Goal: Information Seeking & Learning: Learn about a topic

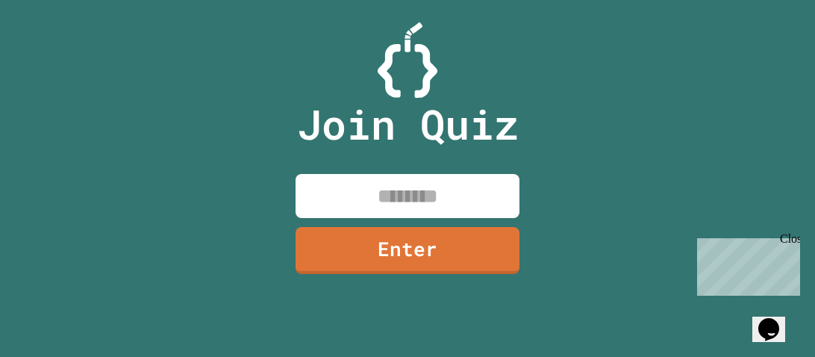
click at [794, 238] on div "Close" at bounding box center [789, 241] width 19 height 19
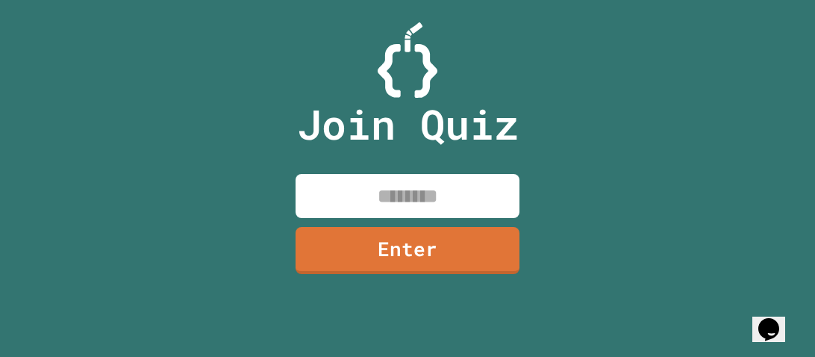
click at [495, 188] on input at bounding box center [407, 196] width 224 height 44
type input "********"
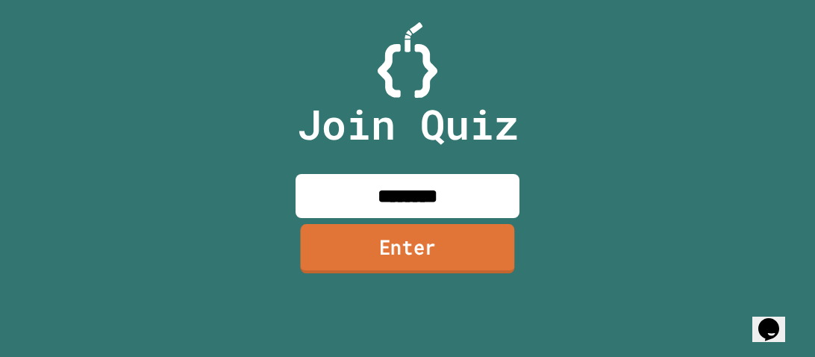
click at [460, 242] on link "Enter" at bounding box center [407, 248] width 214 height 49
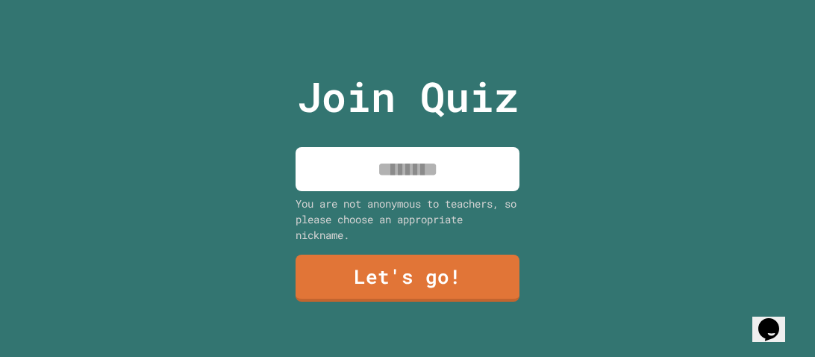
click at [451, 207] on div "You are not anonymous to teachers, so please choose an appropriate nickname." at bounding box center [407, 219] width 224 height 47
click at [432, 170] on input at bounding box center [407, 169] width 224 height 44
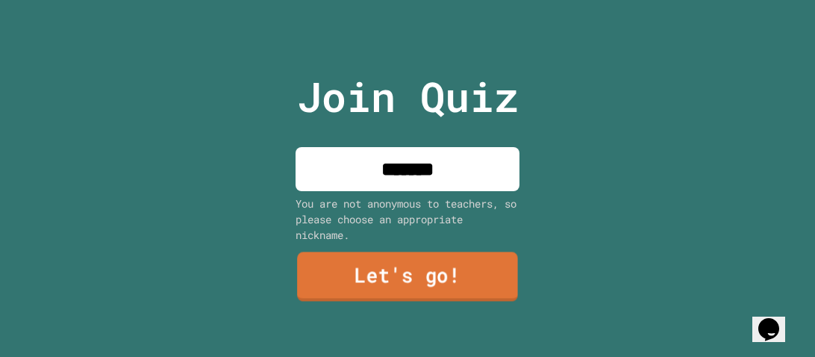
type input "*******"
click at [413, 290] on link "Let's go!" at bounding box center [407, 275] width 221 height 49
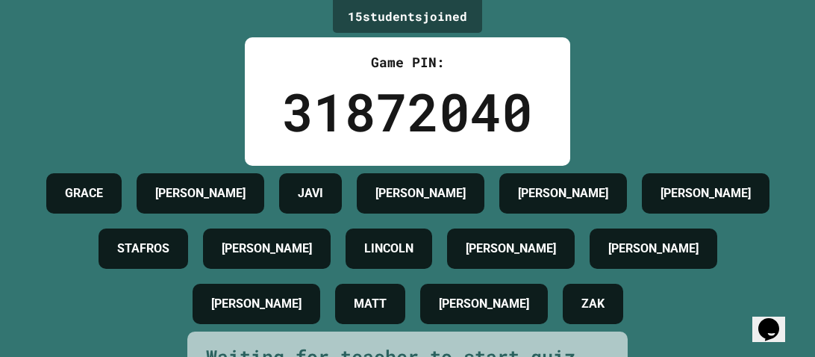
click at [331, 269] on div "[PERSON_NAME]" at bounding box center [267, 248] width 128 height 40
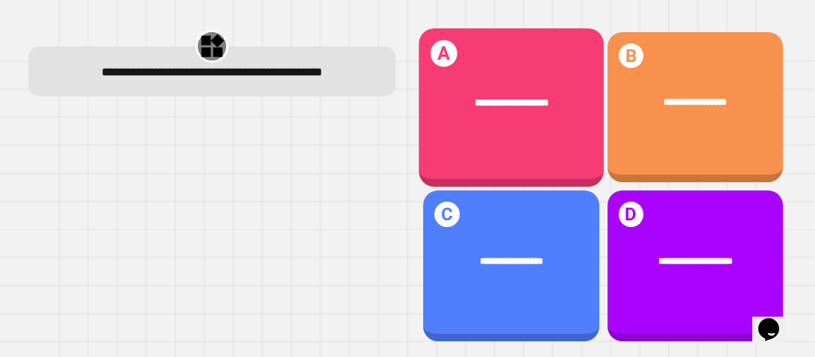
click at [516, 160] on div "**********" at bounding box center [511, 107] width 185 height 158
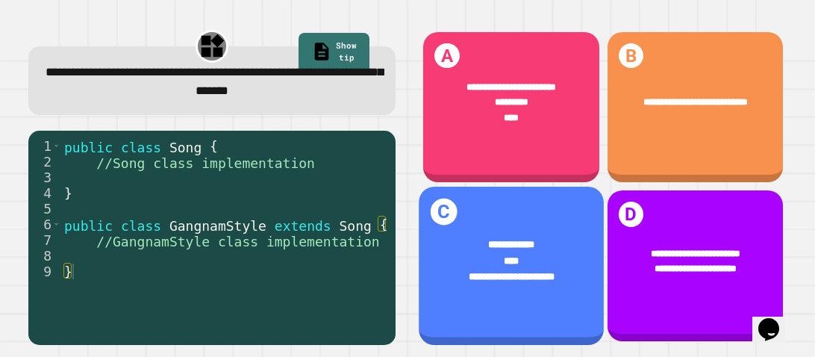
click at [509, 259] on span "****" at bounding box center [512, 260] width 16 height 10
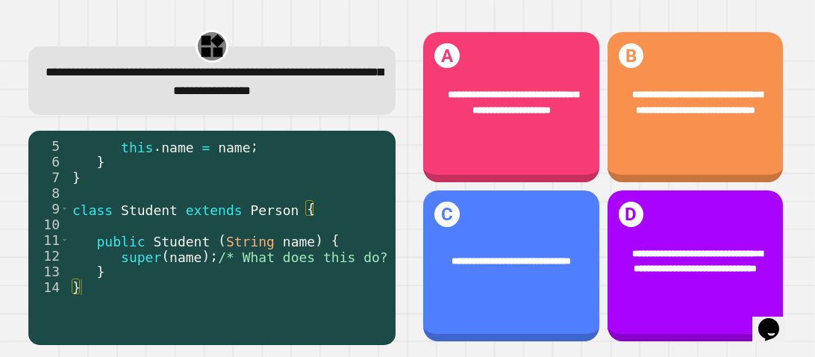
scroll to position [0, 42]
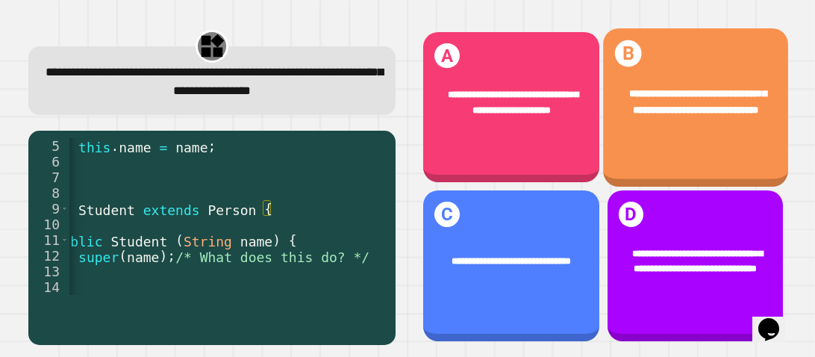
click at [721, 140] on div "**********" at bounding box center [695, 107] width 185 height 158
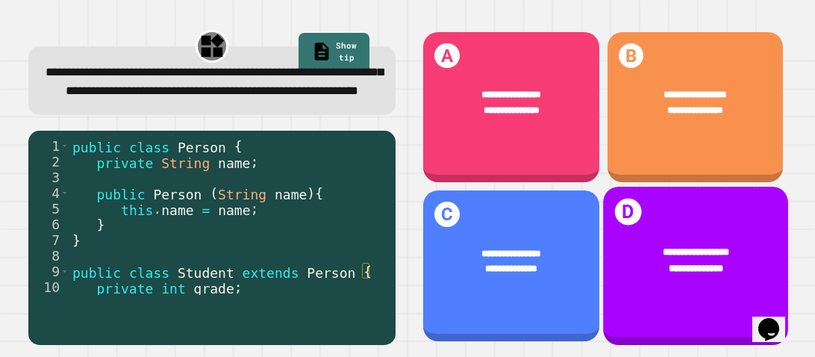
click at [659, 270] on div "**********" at bounding box center [695, 270] width 144 height 16
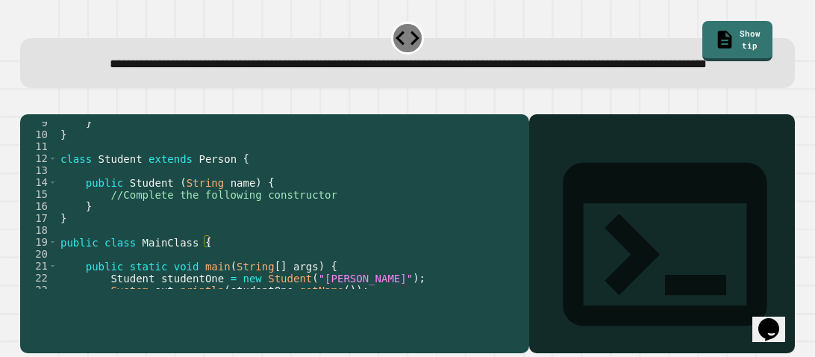
scroll to position [101, 0]
click at [226, 282] on div "} } class Student extends Person { public Student ( String name ) { //Complete …" at bounding box center [289, 211] width 464 height 191
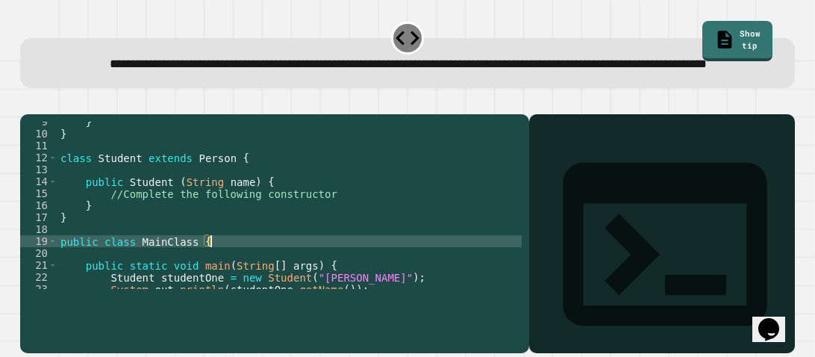
click at [184, 266] on div "} } class Student extends Person { public Student ( String name ) { //Complete …" at bounding box center [289, 211] width 464 height 191
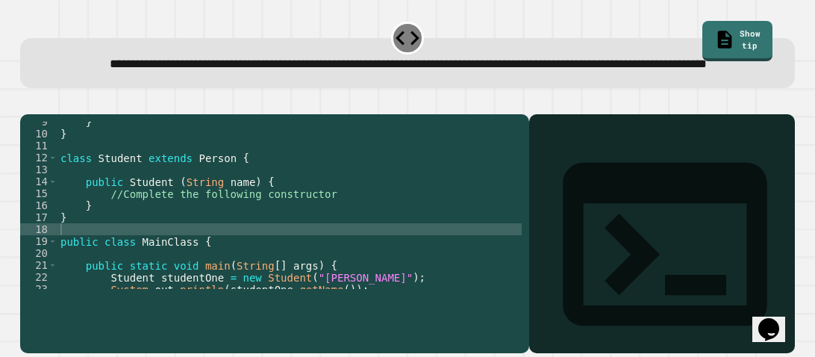
click at [28, 102] on button "button" at bounding box center [28, 102] width 0 height 0
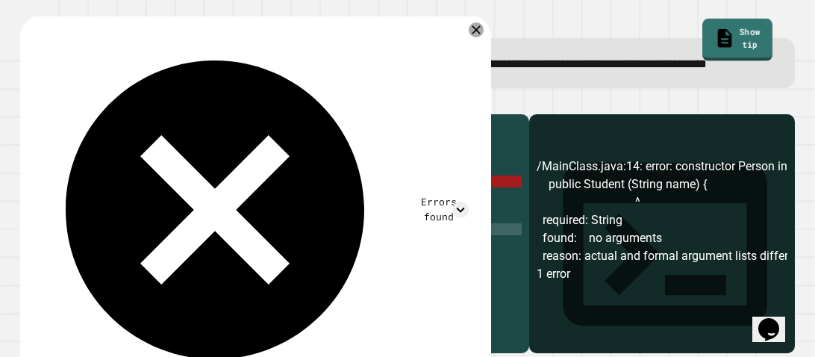
click at [713, 25] on link "Show tip" at bounding box center [737, 40] width 70 height 43
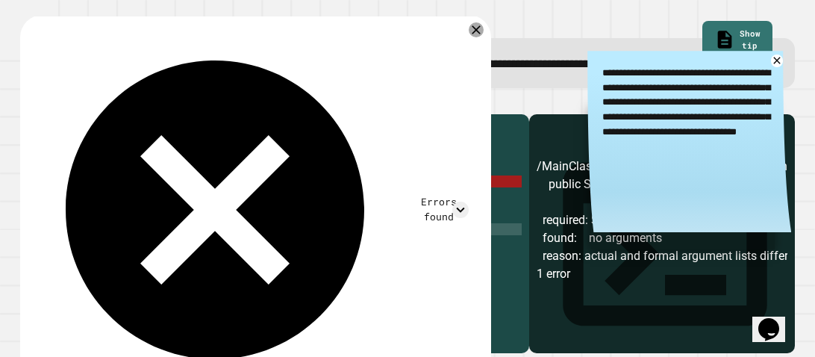
click at [404, 276] on div "} } class Student extends Person { public Student ( String name ) { //Complete …" at bounding box center [289, 211] width 464 height 191
click at [402, 269] on div "} } class Student extends Person { public Student ( String name ) { //Complete …" at bounding box center [289, 211] width 464 height 191
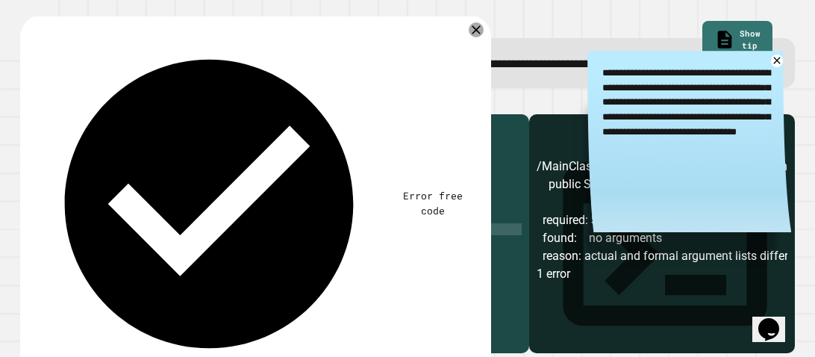
scroll to position [0, 2]
click at [42, 116] on icon "button" at bounding box center [38, 111] width 8 height 10
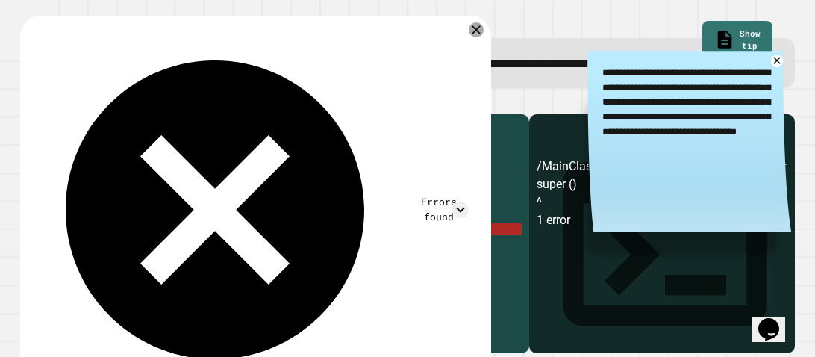
click at [161, 266] on div "} } class Student extends Person { public Student ( String name ) { //Complete …" at bounding box center [289, 211] width 464 height 191
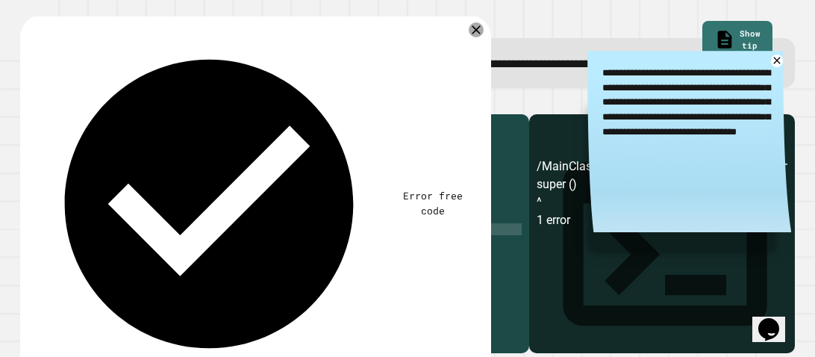
click at [375, 233] on div "} } class Student extends Person { public Student ( String name ) { //Complete …" at bounding box center [289, 211] width 464 height 191
type textarea "**********"
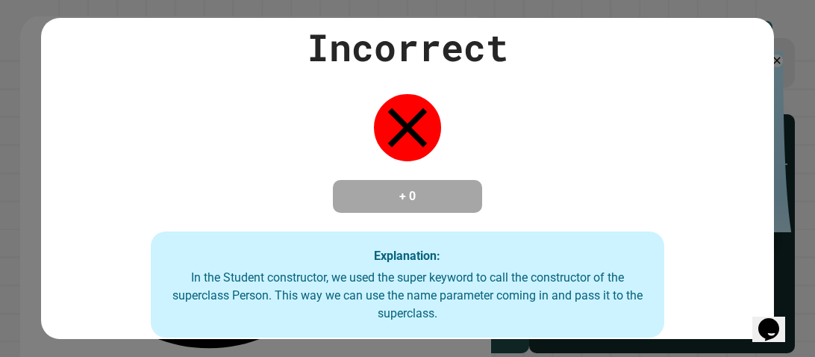
type textarea "*****"
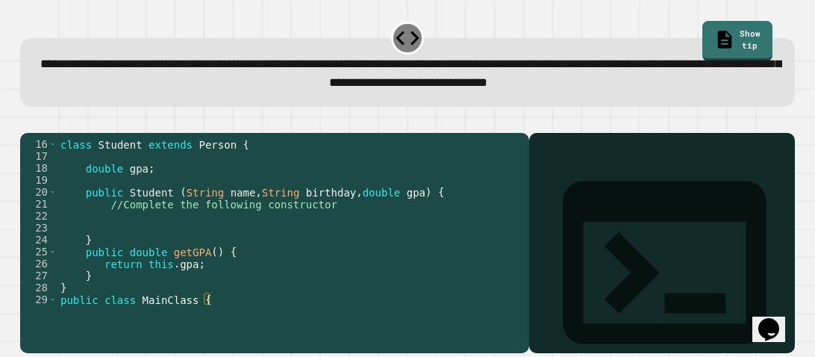
scroll to position [186, 0]
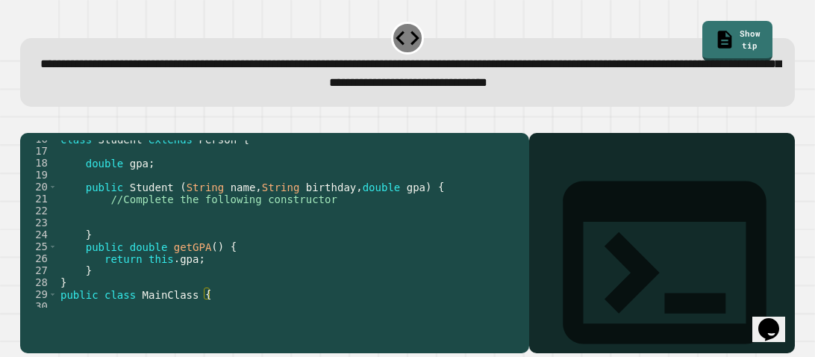
click at [360, 222] on div "class Student extends Person { double gpa ; public Student ( String name , Stri…" at bounding box center [289, 228] width 464 height 191
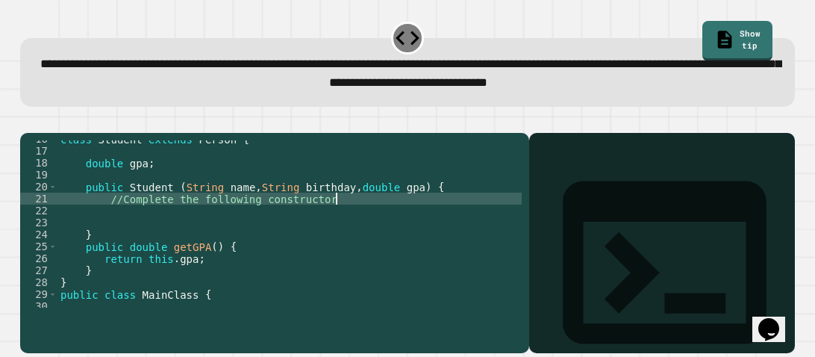
type textarea "**********"
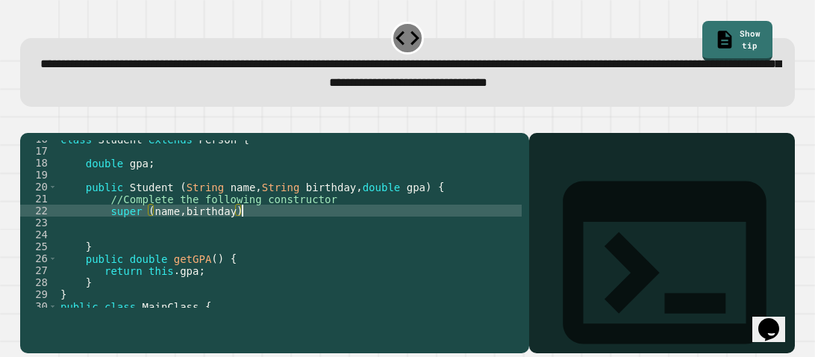
scroll to position [0, 11]
type textarea "**********"
click at [274, 236] on div "class Student extends Person { double gpa ; public Student ( String name , Stri…" at bounding box center [289, 228] width 464 height 191
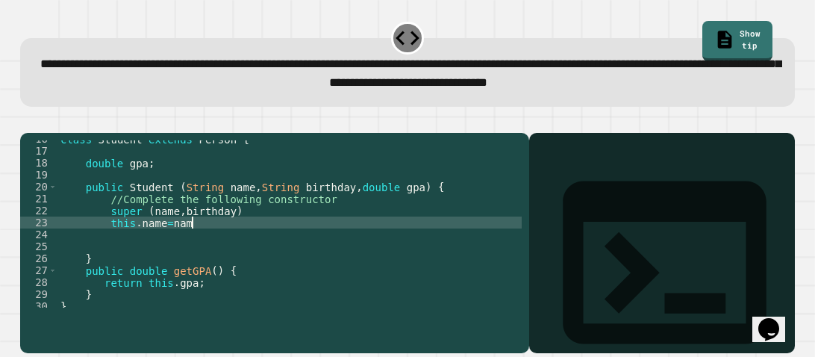
type textarea "**********"
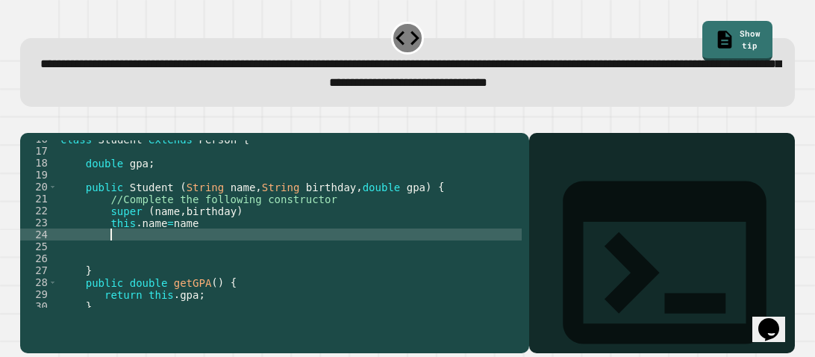
scroll to position [0, 2]
type textarea "*"
click at [240, 230] on div "class Student extends Person { double gpa ; public Student ( String name , Stri…" at bounding box center [289, 228] width 464 height 191
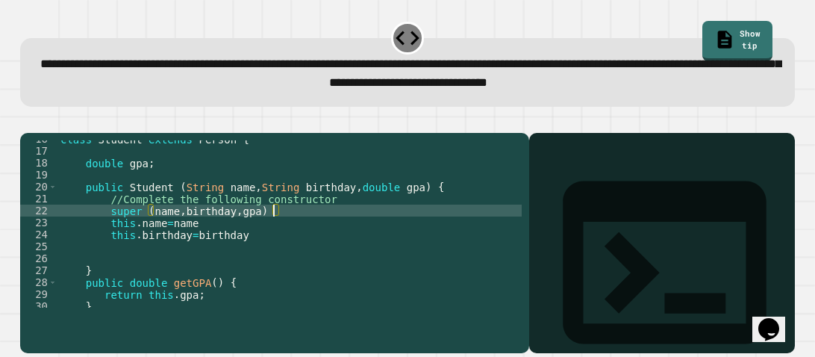
click at [258, 261] on div "class Student extends Person { double gpa ; public Student ( String name , Stri…" at bounding box center [289, 228] width 464 height 191
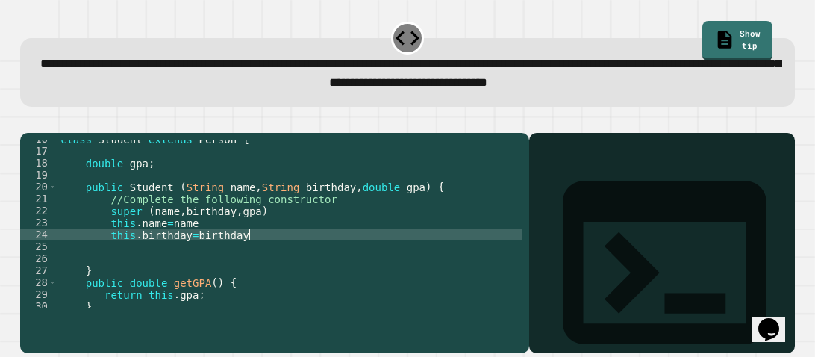
type textarea "**********"
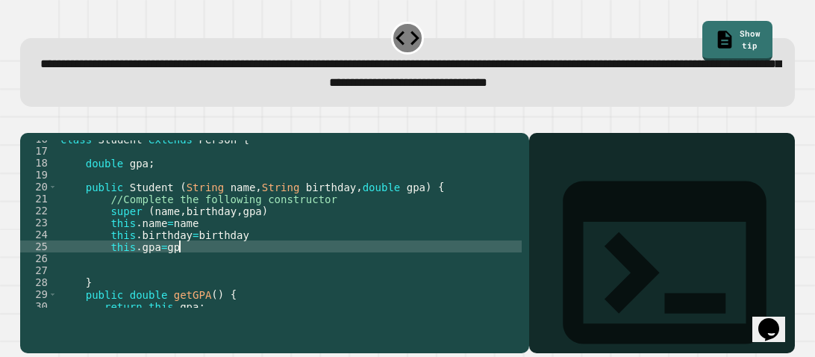
scroll to position [0, 7]
click at [28, 120] on icon "button" at bounding box center [28, 120] width 0 height 0
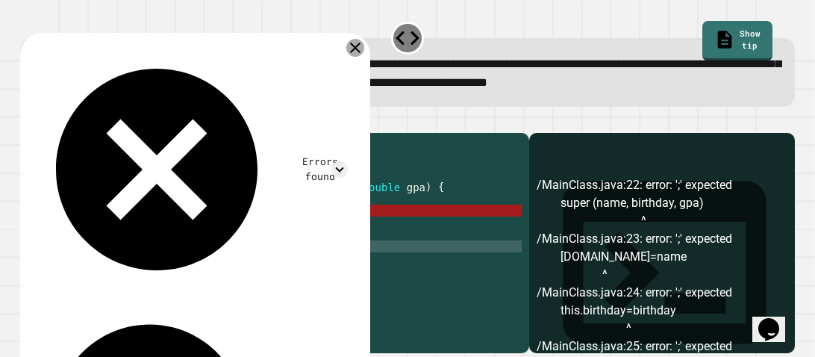
click at [363, 49] on icon at bounding box center [355, 48] width 18 height 18
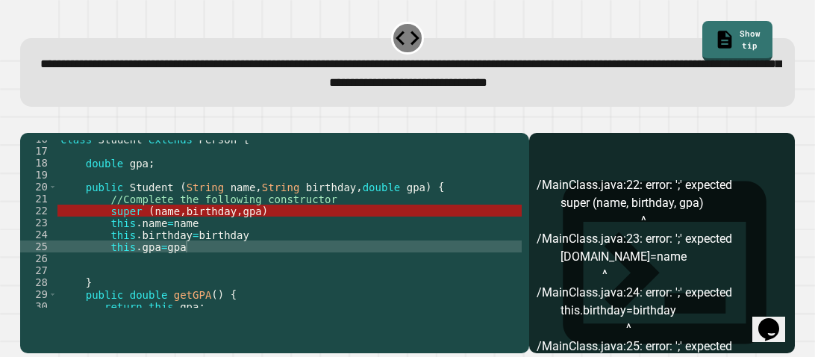
click at [210, 285] on div "class Student extends Person { double gpa ; public Student ( String name , Stri…" at bounding box center [289, 228] width 464 height 191
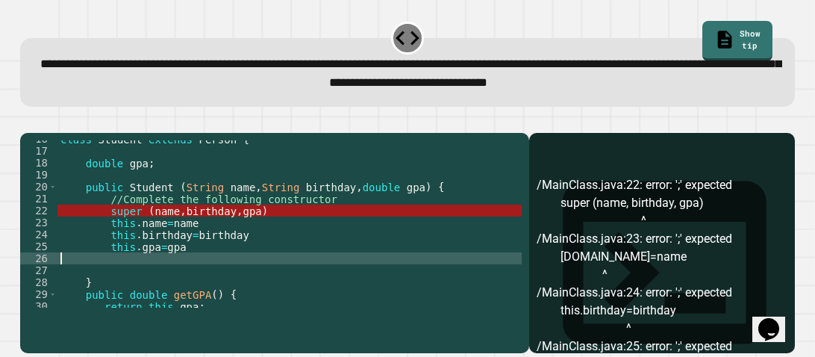
scroll to position [0, 0]
click at [210, 271] on div "class Student extends Person { double gpa ; public Student ( String name , Stri…" at bounding box center [289, 228] width 464 height 191
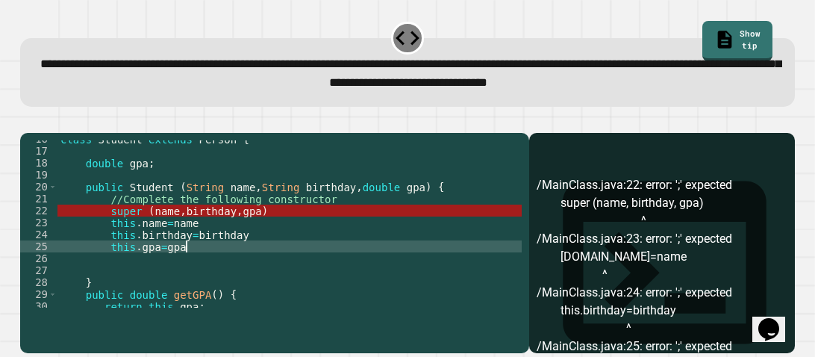
click at [203, 277] on div "class Student extends Person { double gpa ; public Student ( String name , Stri…" at bounding box center [289, 228] width 464 height 191
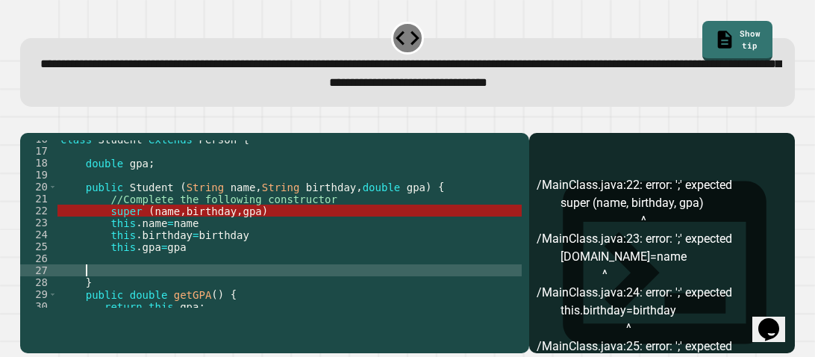
click at [198, 287] on div "class Student extends Person { double gpa ; public Student ( String name , Stri…" at bounding box center [289, 228] width 464 height 191
click at [196, 264] on div "class Student extends Person { double gpa ; public Student ( String name , Stri…" at bounding box center [289, 228] width 464 height 191
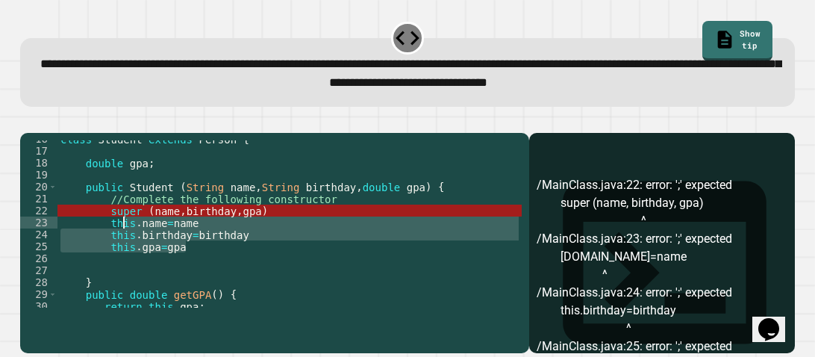
drag, startPoint x: 196, startPoint y: 264, endPoint x: 103, endPoint y: 240, distance: 96.5
click at [103, 240] on div "class Student extends Person { double gpa ; public Student ( String name , Stri…" at bounding box center [289, 228] width 464 height 191
click at [103, 240] on div "class Student extends Person { double gpa ; public Student ( String name , Stri…" at bounding box center [289, 223] width 464 height 167
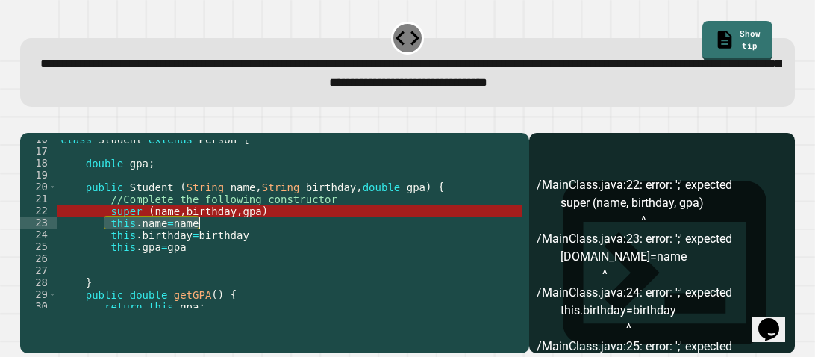
drag, startPoint x: 106, startPoint y: 243, endPoint x: 234, endPoint y: 245, distance: 128.4
click at [234, 245] on div "class Student extends Person { double gpa ; public Student ( String name , Stri…" at bounding box center [289, 228] width 464 height 191
type textarea "**********"
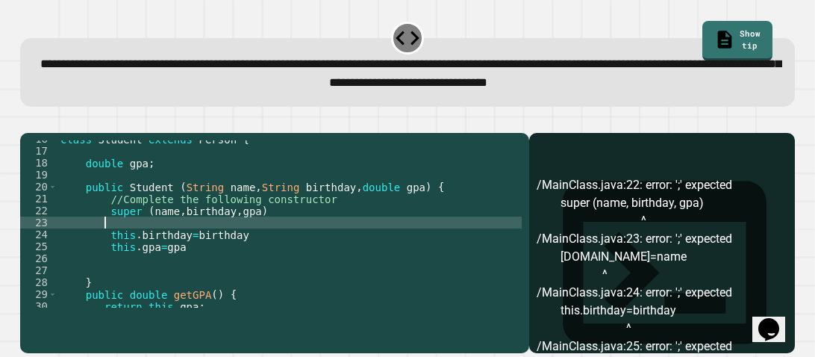
click at [113, 252] on div "class Student extends Person { double gpa ; public Student ( String name , Stri…" at bounding box center [289, 228] width 464 height 191
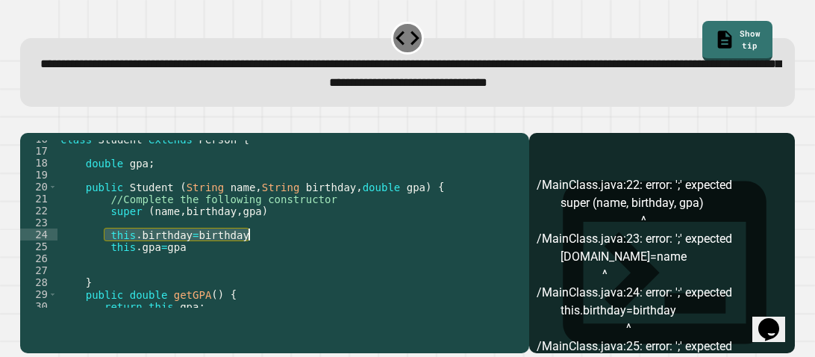
drag, startPoint x: 106, startPoint y: 253, endPoint x: 367, endPoint y: 257, distance: 261.2
click at [367, 257] on div "class Student extends Person { double gpa ; public Student ( String name , Stri…" at bounding box center [289, 228] width 464 height 191
type textarea "**********"
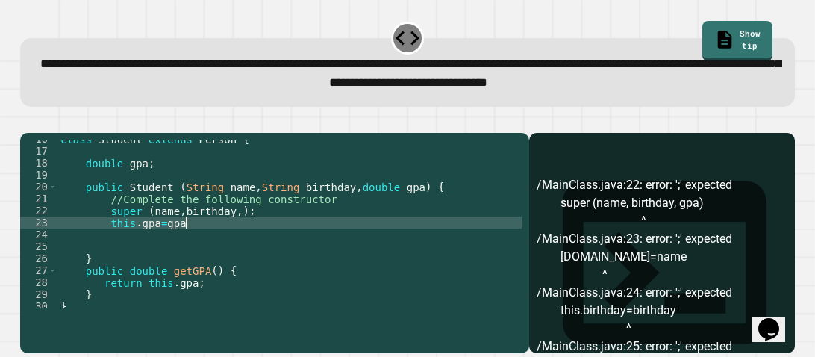
scroll to position [0, 8]
click at [28, 120] on button "button" at bounding box center [28, 120] width 0 height 0
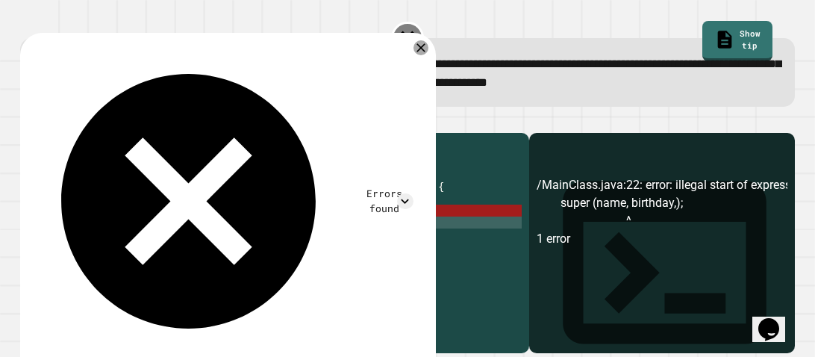
click at [250, 232] on div "class Student extends Person { double gpa ; public Student ( String name , Stri…" at bounding box center [289, 228] width 464 height 191
type textarea "**********"
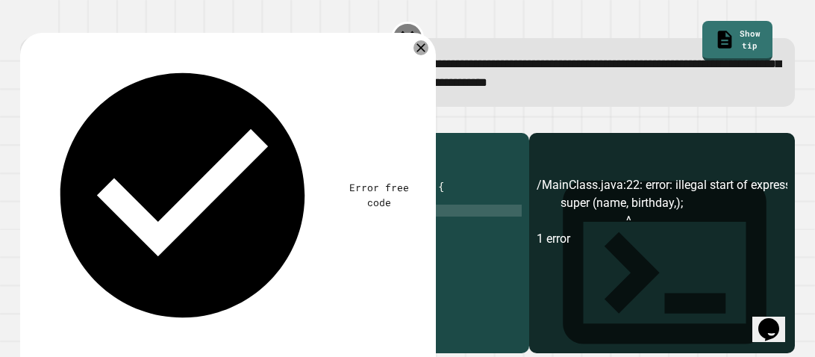
click at [28, 120] on icon "button" at bounding box center [28, 120] width 0 height 0
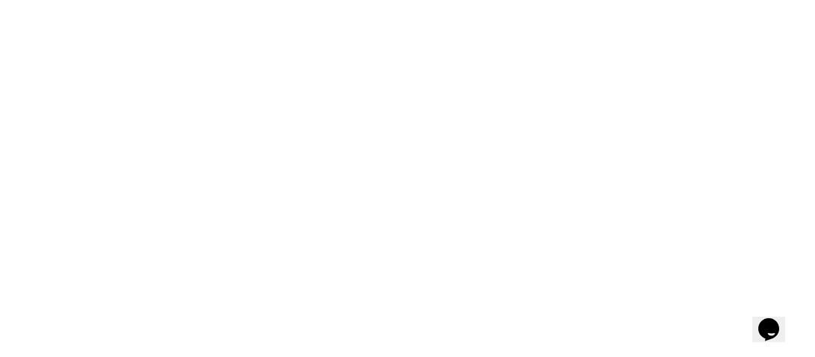
click at [43, 136] on div "We are updating our servers at 7PM EST [DATE]. [PERSON_NAME] should continue to…" at bounding box center [407, 178] width 815 height 357
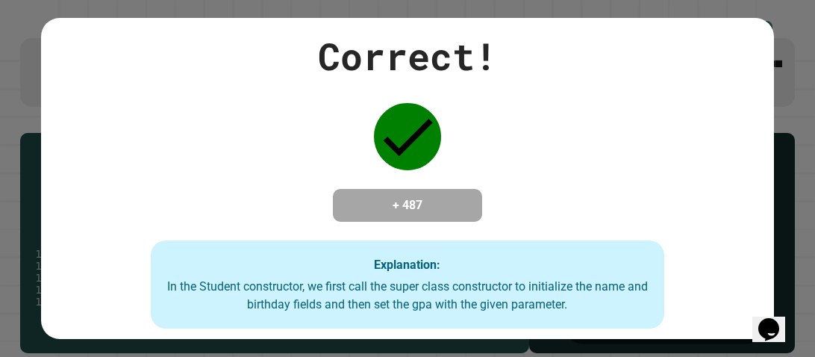
scroll to position [0, 0]
click at [14, 235] on div "Correct! + 487 Explanation: In the Student constructor, we first call the super…" at bounding box center [407, 178] width 815 height 357
click at [16, 154] on div "Correct! + 487 Explanation: In the Student constructor, we first call the super…" at bounding box center [407, 178] width 815 height 357
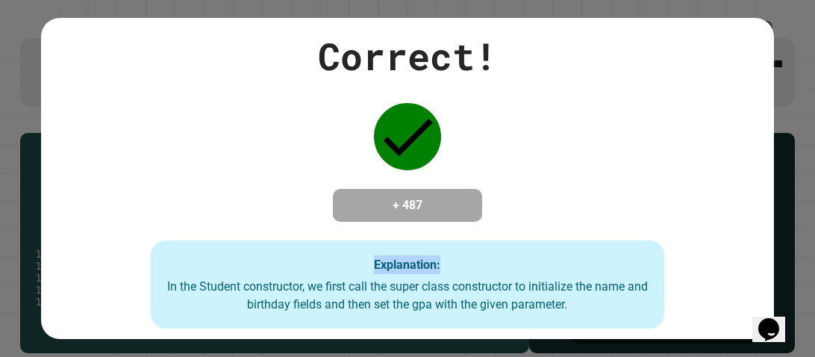
click at [173, 199] on div "Correct! + 487 Explanation: In the Student constructor, we first call the super…" at bounding box center [408, 178] width 734 height 300
click at [437, 196] on h4 "+ 487" at bounding box center [407, 205] width 119 height 18
click at [433, 202] on h4 "+ 487" at bounding box center [407, 205] width 119 height 18
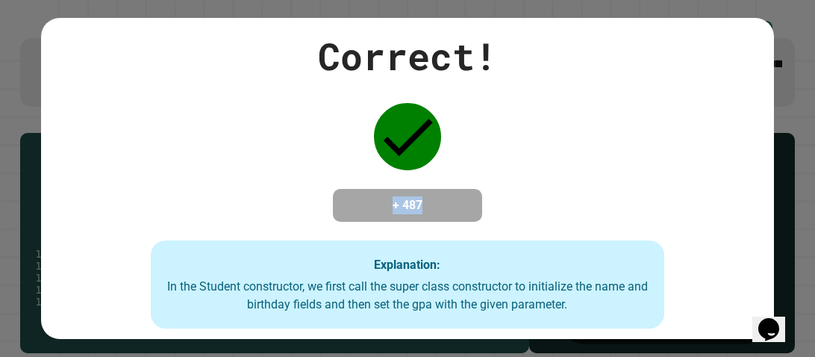
click at [405, 272] on strong "Explanation:" at bounding box center [407, 264] width 66 height 14
click at [375, 269] on strong "Explanation:" at bounding box center [407, 264] width 66 height 14
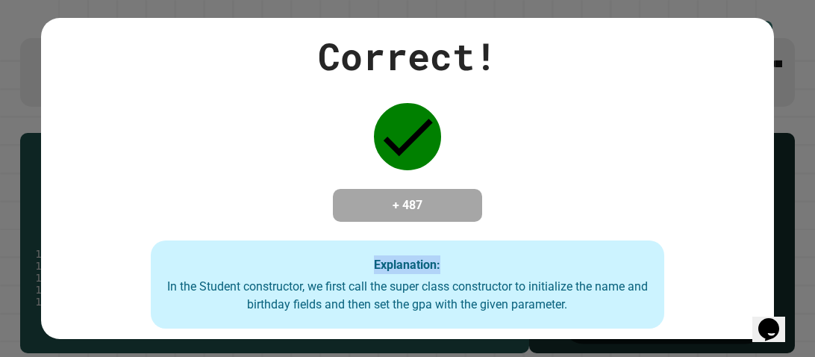
drag, startPoint x: 375, startPoint y: 269, endPoint x: 393, endPoint y: 277, distance: 19.4
click at [393, 272] on strong "Explanation:" at bounding box center [407, 264] width 66 height 14
click at [374, 272] on strong "Explanation:" at bounding box center [407, 264] width 66 height 14
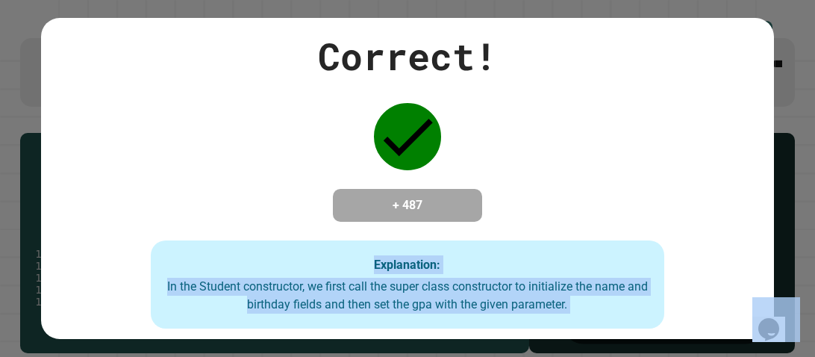
drag, startPoint x: 374, startPoint y: 272, endPoint x: 596, endPoint y: 313, distance: 226.1
click at [596, 313] on div "Explanation: In the Student constructor, we first call the super class construc…" at bounding box center [407, 284] width 513 height 88
click at [596, 313] on div "In the Student constructor, we first call the super class constructor to initia…" at bounding box center [408, 296] width 484 height 36
